Goal: Find specific page/section: Find specific page/section

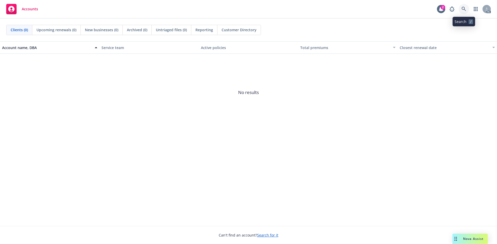
click at [462, 10] on icon at bounding box center [463, 9] width 5 height 5
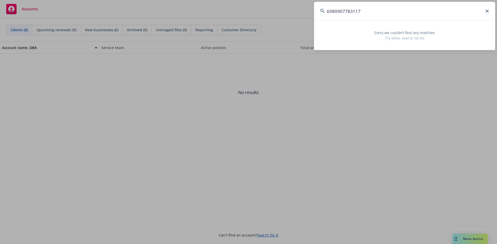
drag, startPoint x: 324, startPoint y: 9, endPoint x: 191, endPoint y: 0, distance: 133.7
click at [204, 3] on div "6080907783117 Sorry we couldn’t find any matches Try other search terms" at bounding box center [248, 122] width 497 height 244
type input "6080907783117"
